Goal: Information Seeking & Learning: Learn about a topic

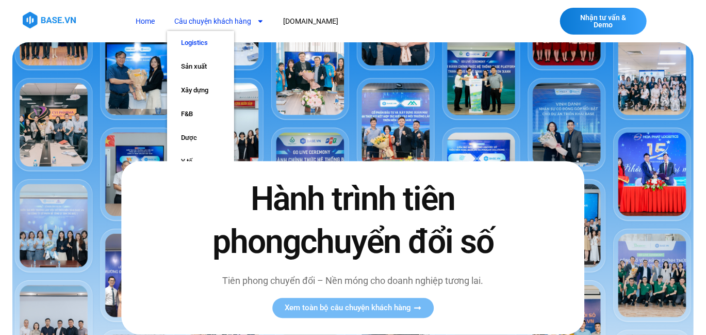
click at [204, 47] on link "Logistics" at bounding box center [200, 43] width 67 height 24
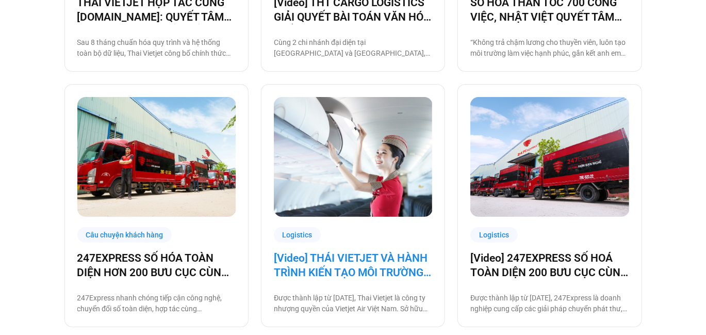
scroll to position [464, 0]
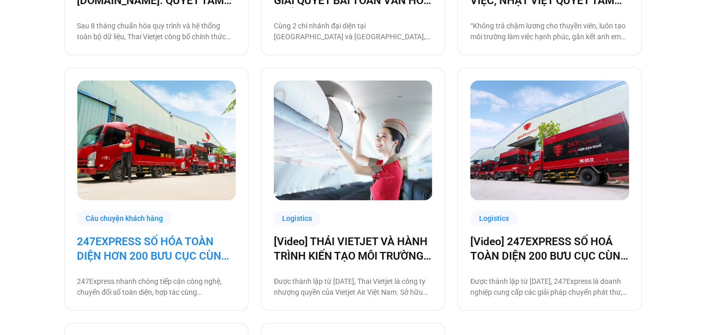
click at [190, 256] on link "247EXPRESS SỐ HÓA TOÀN DIỆN HƠN 200 BƯU CỤC CÙNG [DOMAIN_NAME]" at bounding box center [156, 248] width 158 height 29
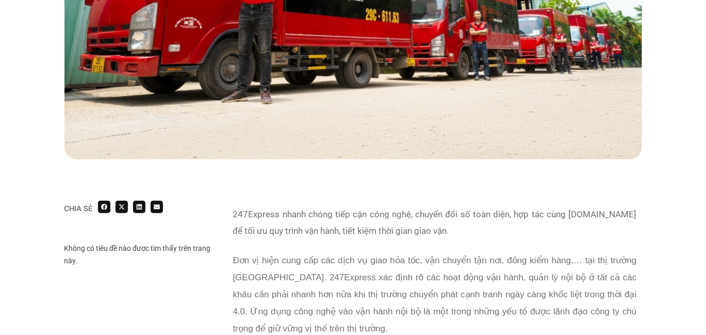
scroll to position [567, 0]
